Goal: Register for event/course

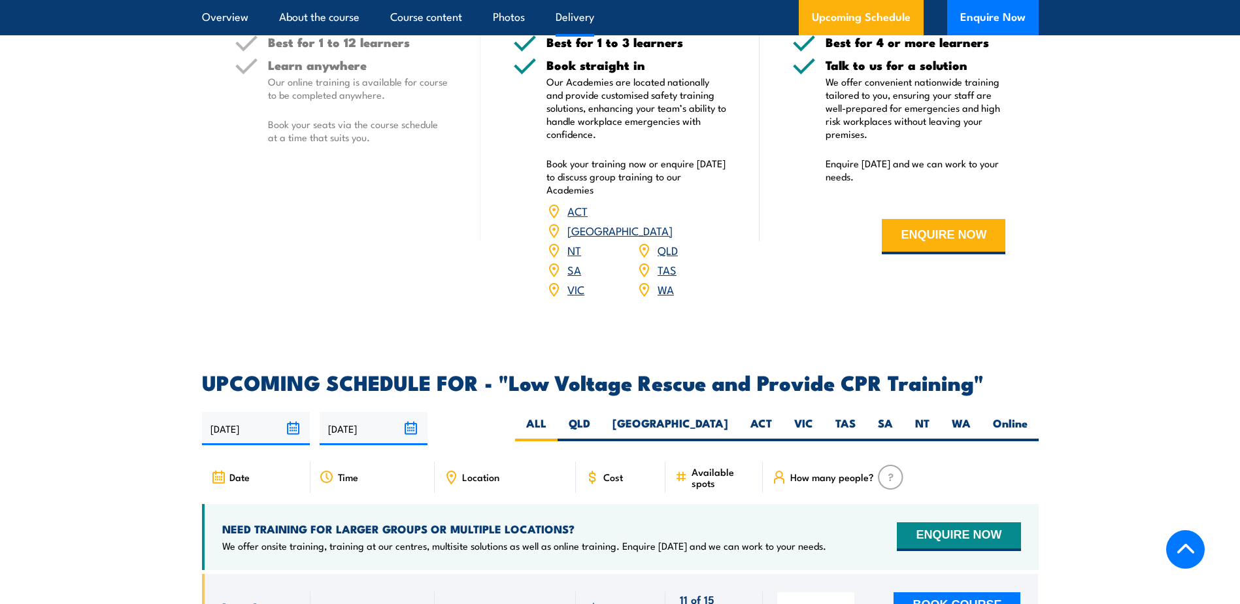
scroll to position [1960, 0]
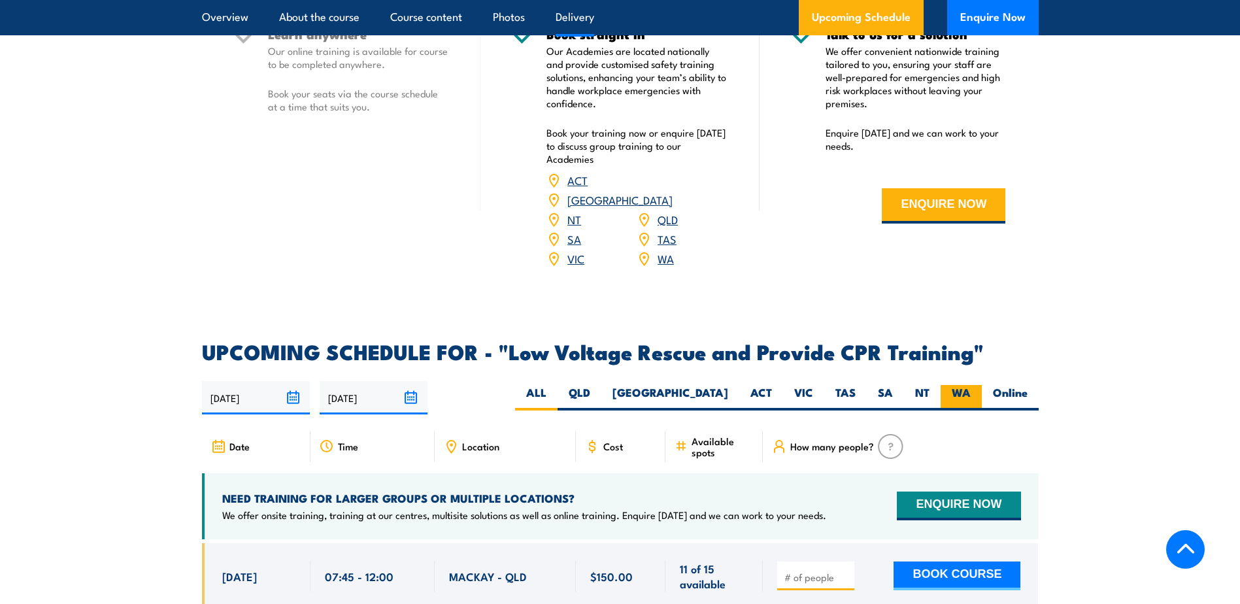
click at [959, 385] on label "WA" at bounding box center [960, 397] width 41 height 25
click at [970, 385] on input "WA" at bounding box center [974, 389] width 8 height 8
radio input "true"
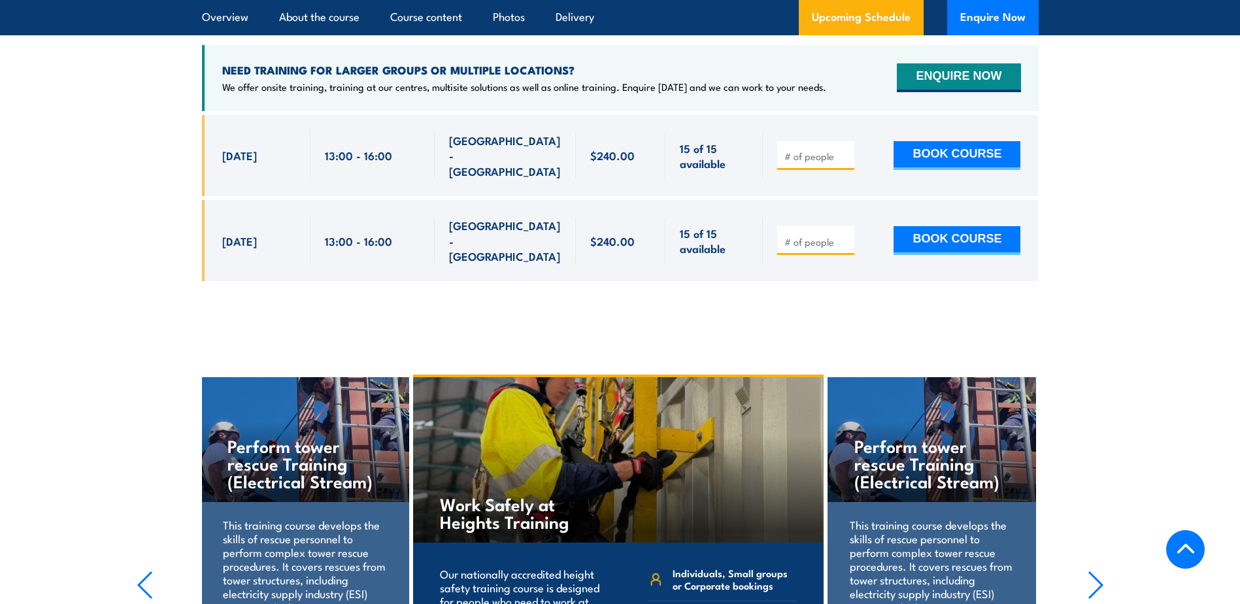
scroll to position [2395, 0]
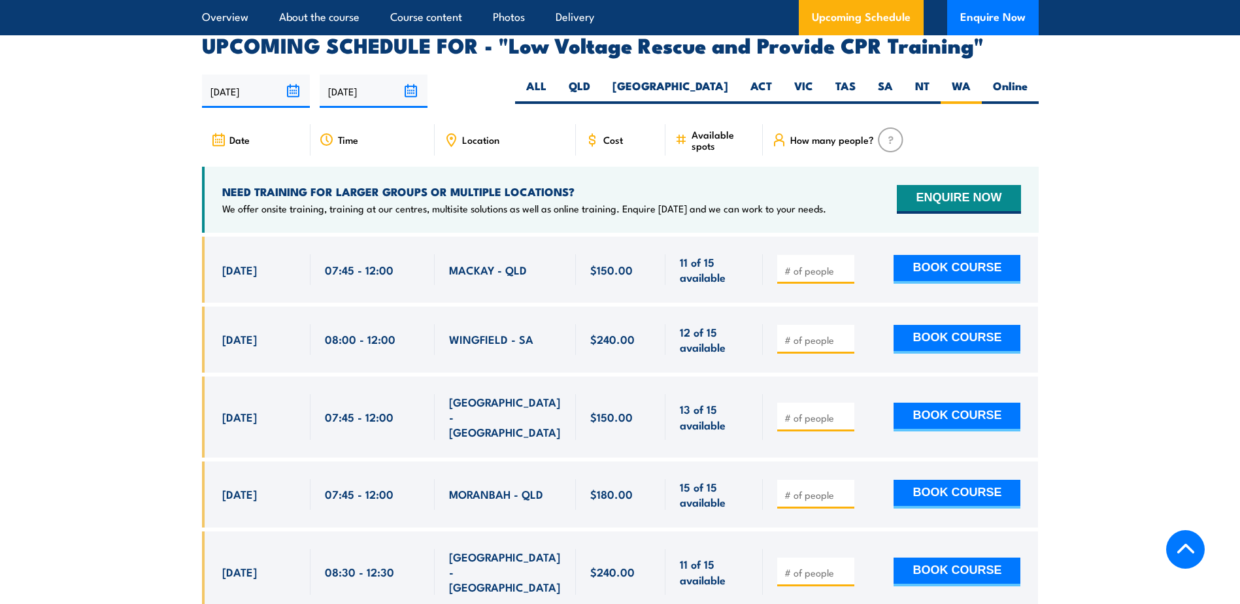
scroll to position [1895, 0]
